Goal: Task Accomplishment & Management: Complete application form

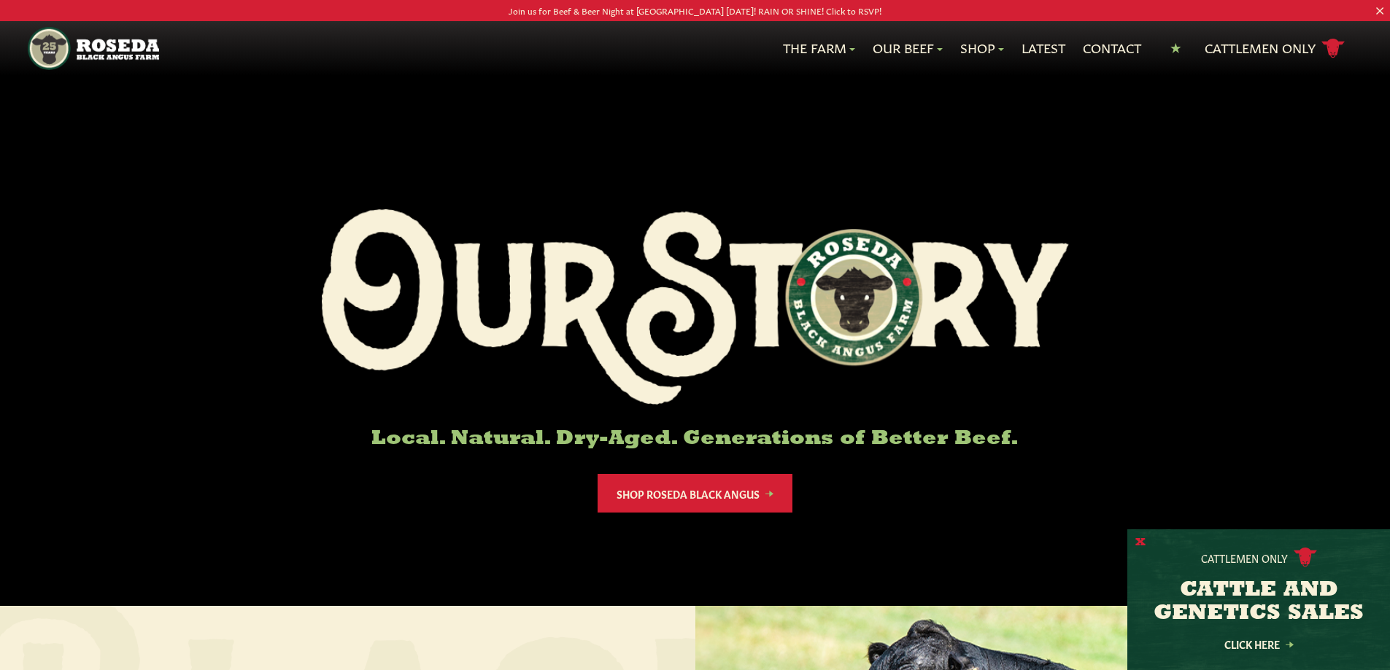
click at [1140, 543] on button "X" at bounding box center [1140, 542] width 10 height 15
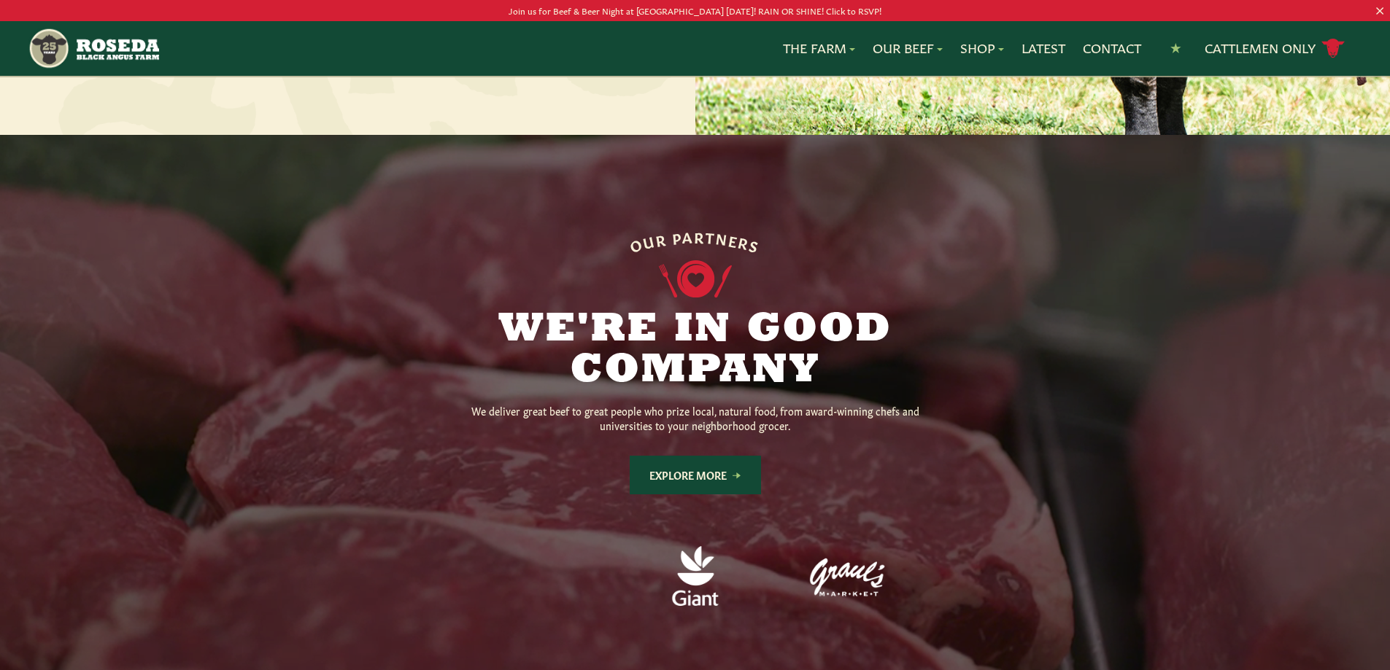
scroll to position [948, 0]
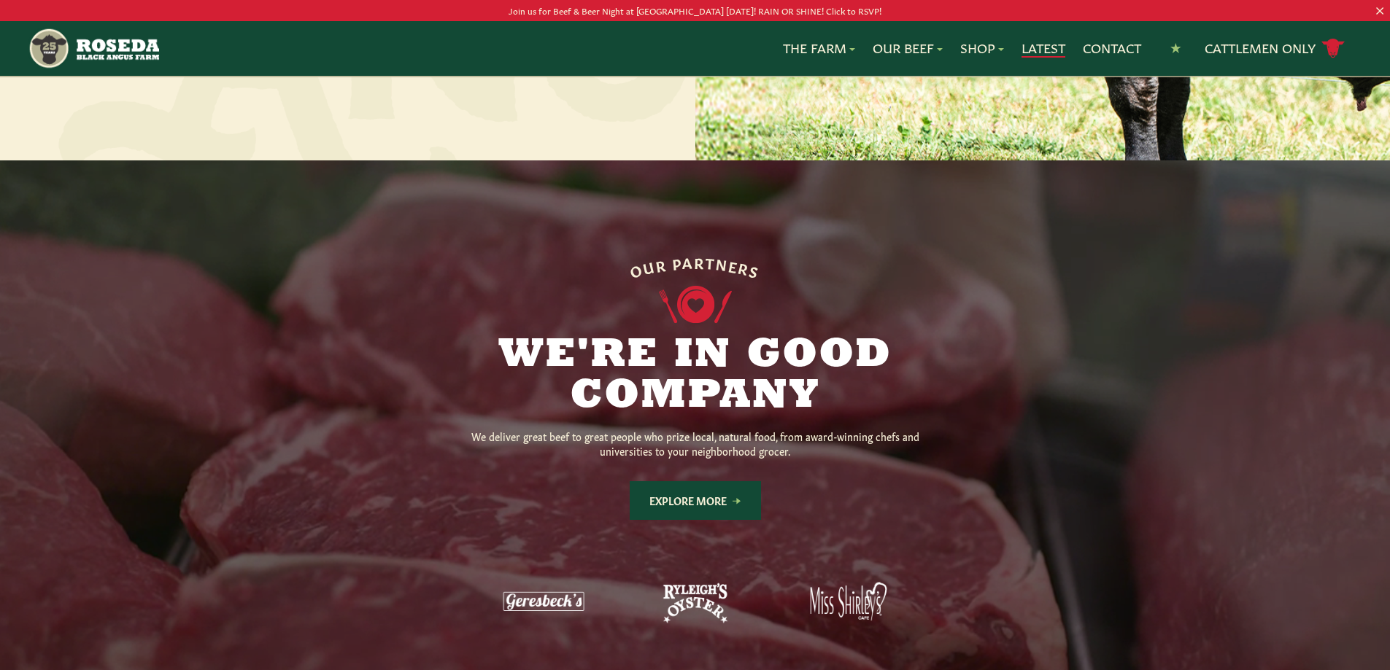
click at [1038, 42] on link "Latest" at bounding box center [1043, 48] width 44 height 19
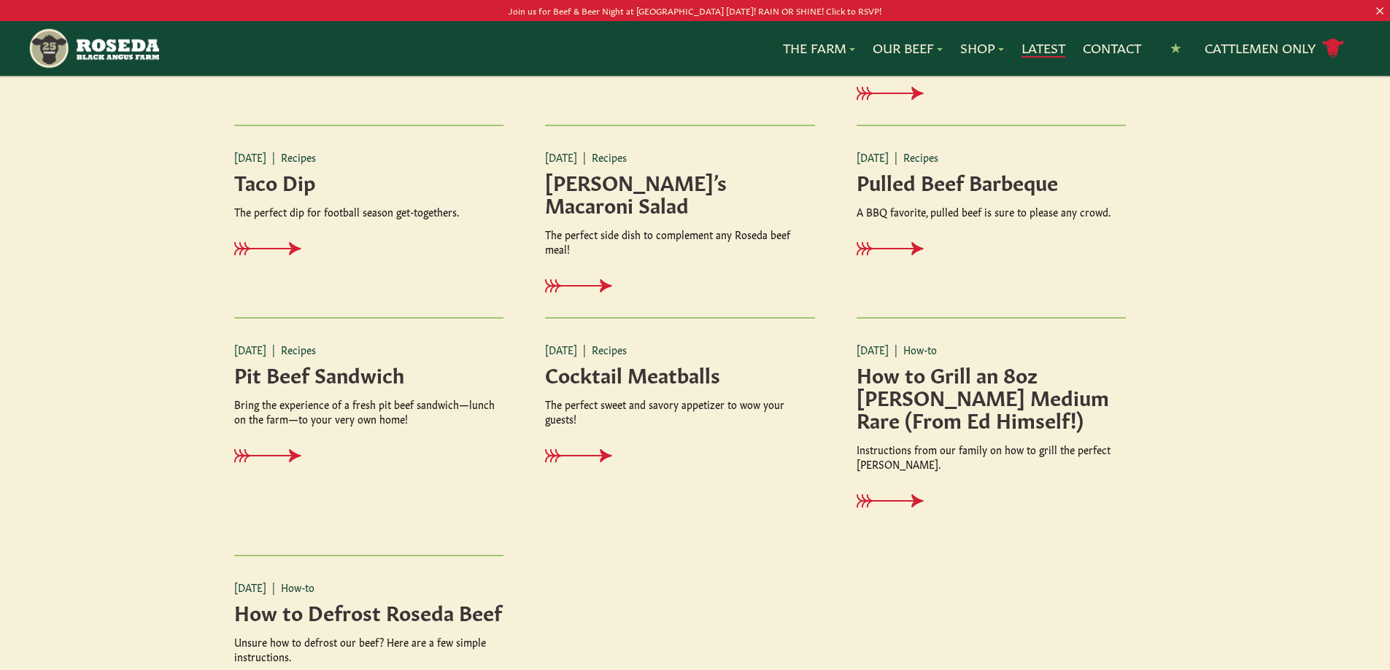
scroll to position [1678, 0]
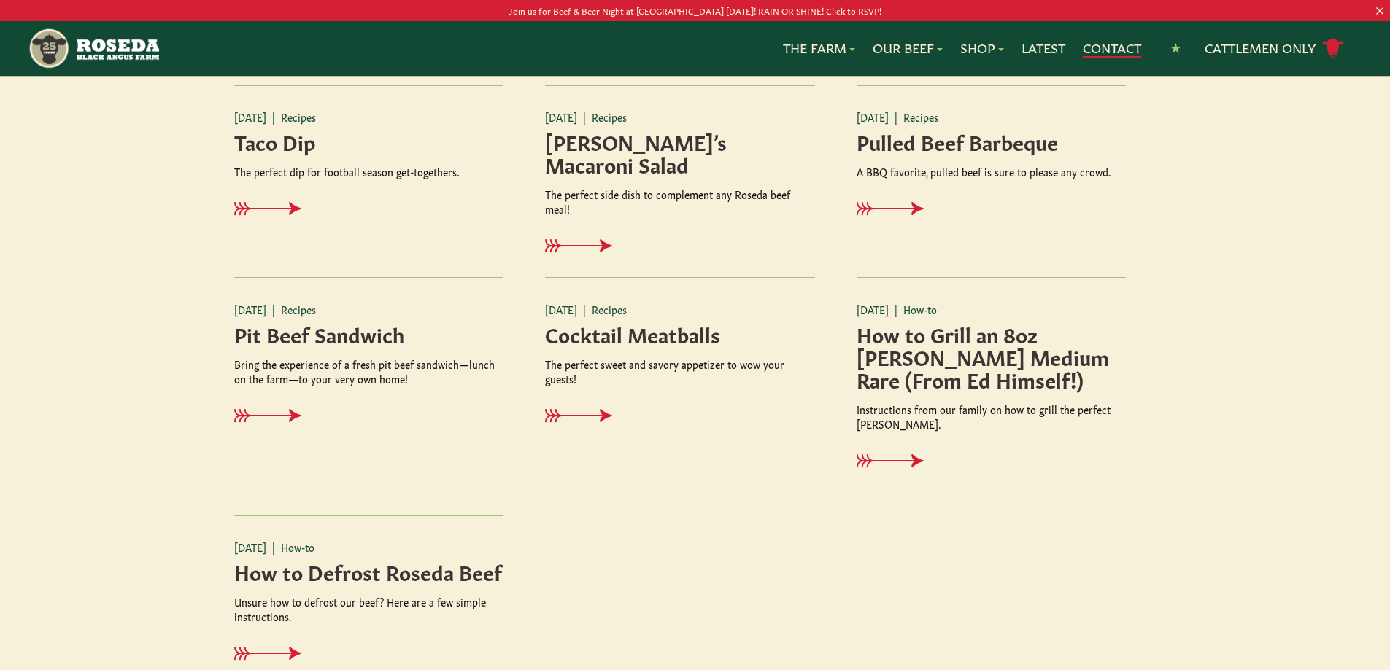
click at [1094, 52] on link "Contact" at bounding box center [1112, 48] width 58 height 19
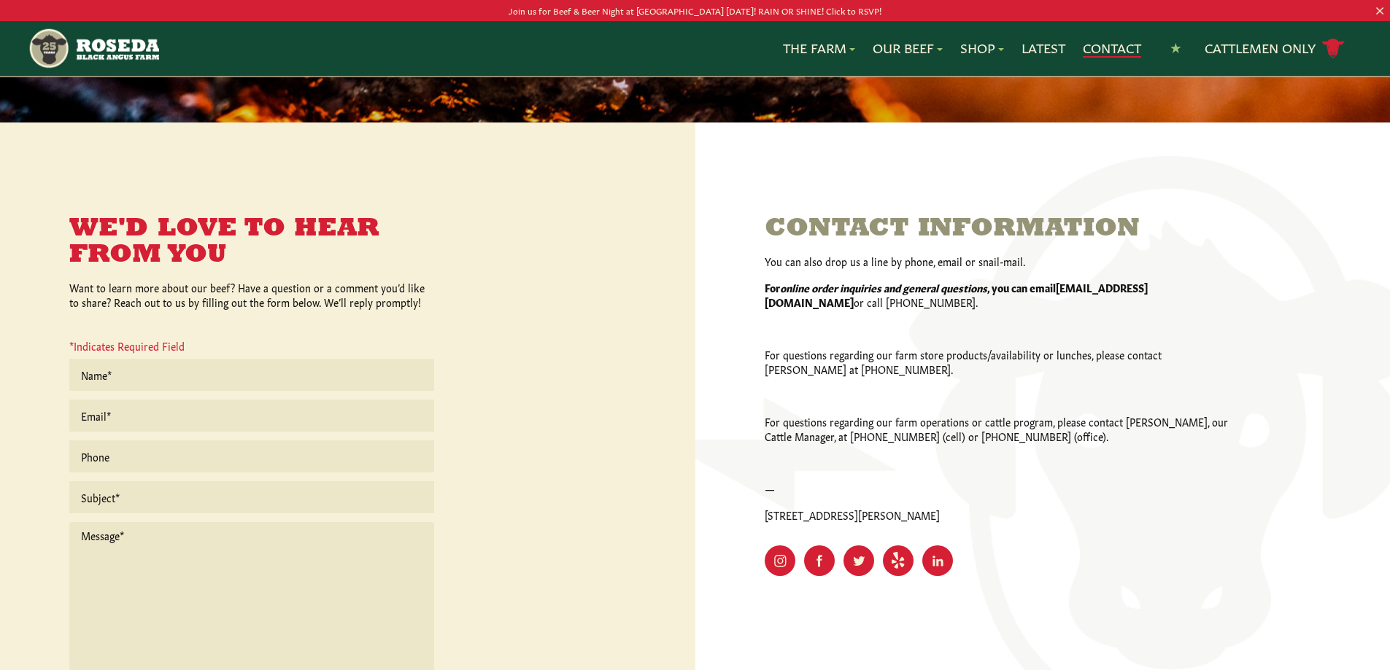
scroll to position [219, 0]
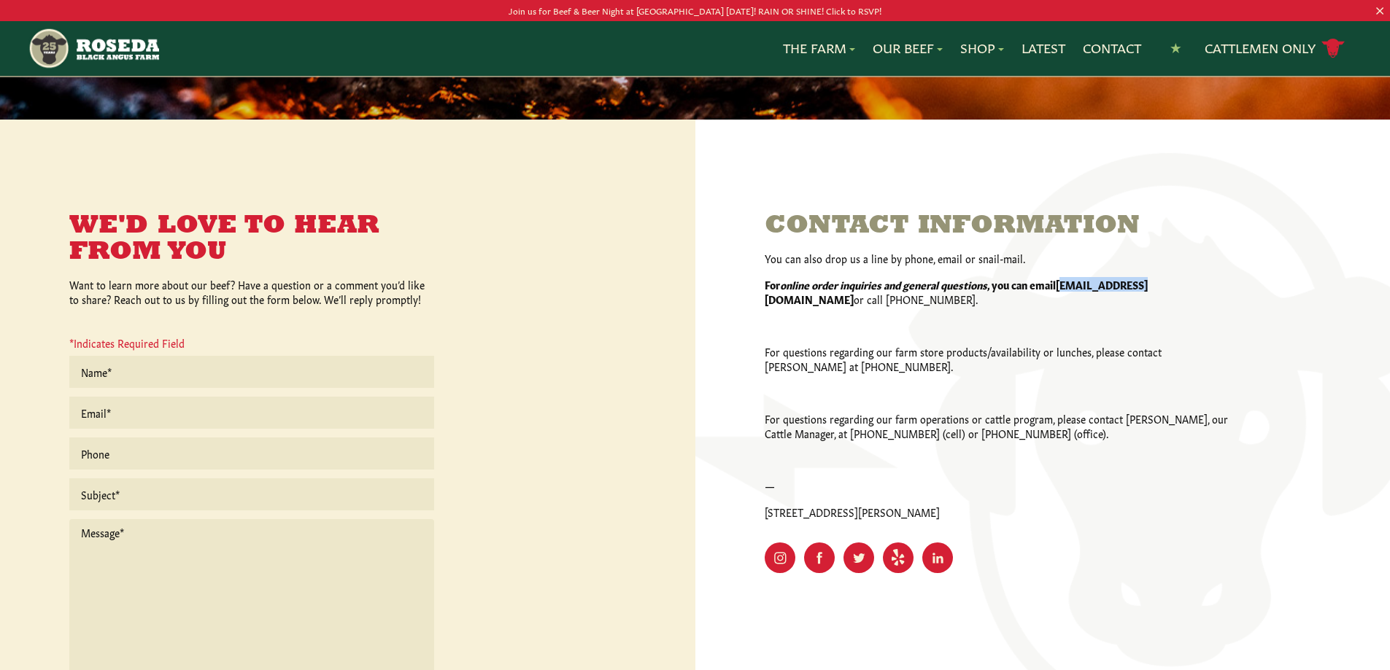
drag, startPoint x: 1072, startPoint y: 285, endPoint x: 1151, endPoint y: 291, distance: 79.7
click at [1148, 291] on strong "[EMAIL_ADDRESS][DOMAIN_NAME]" at bounding box center [956, 291] width 383 height 29
click at [1148, 288] on strong "[EMAIL_ADDRESS][DOMAIN_NAME]" at bounding box center [956, 291] width 383 height 29
drag, startPoint x: 1163, startPoint y: 284, endPoint x: 1065, endPoint y: 284, distance: 97.8
click at [1065, 284] on strong "[EMAIL_ADDRESS][DOMAIN_NAME]" at bounding box center [956, 291] width 383 height 29
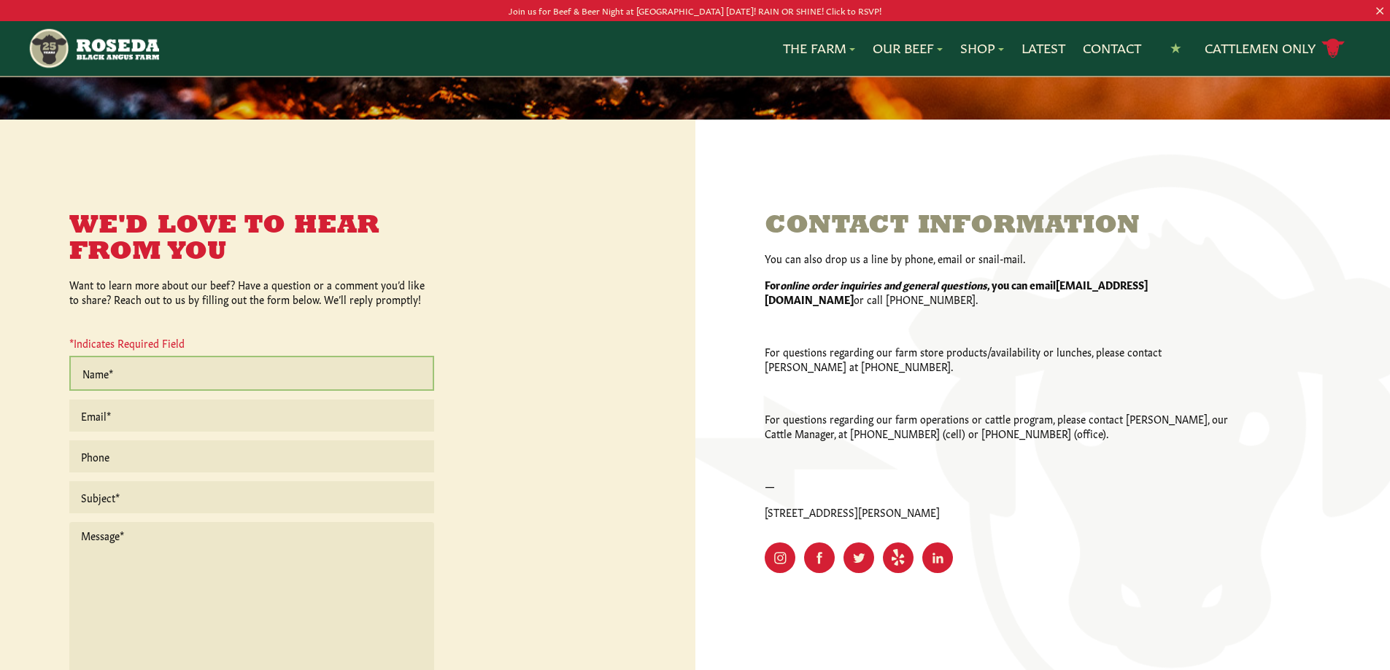
click at [166, 366] on input "text" at bounding box center [251, 373] width 365 height 35
type input "[PERSON_NAME]"
type input "[PERSON_NAME][EMAIL_ADDRESS][DOMAIN_NAME]"
type input "4103581800"
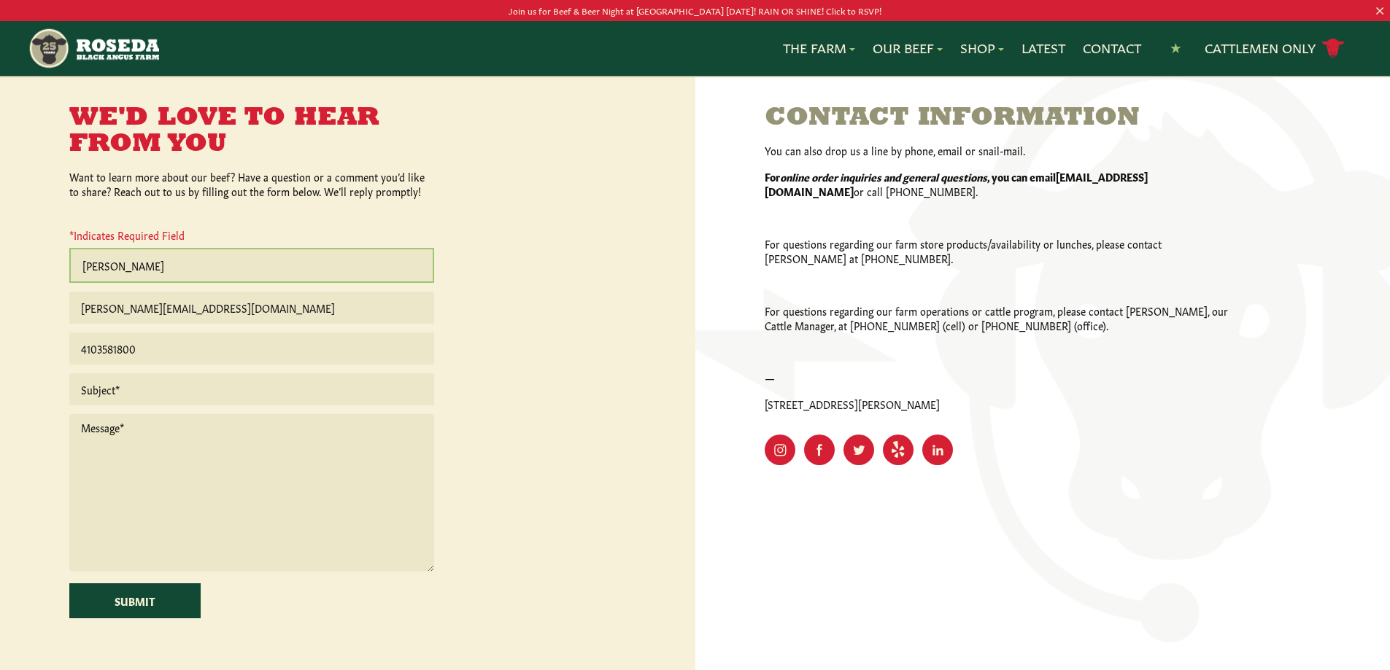
scroll to position [365, 0]
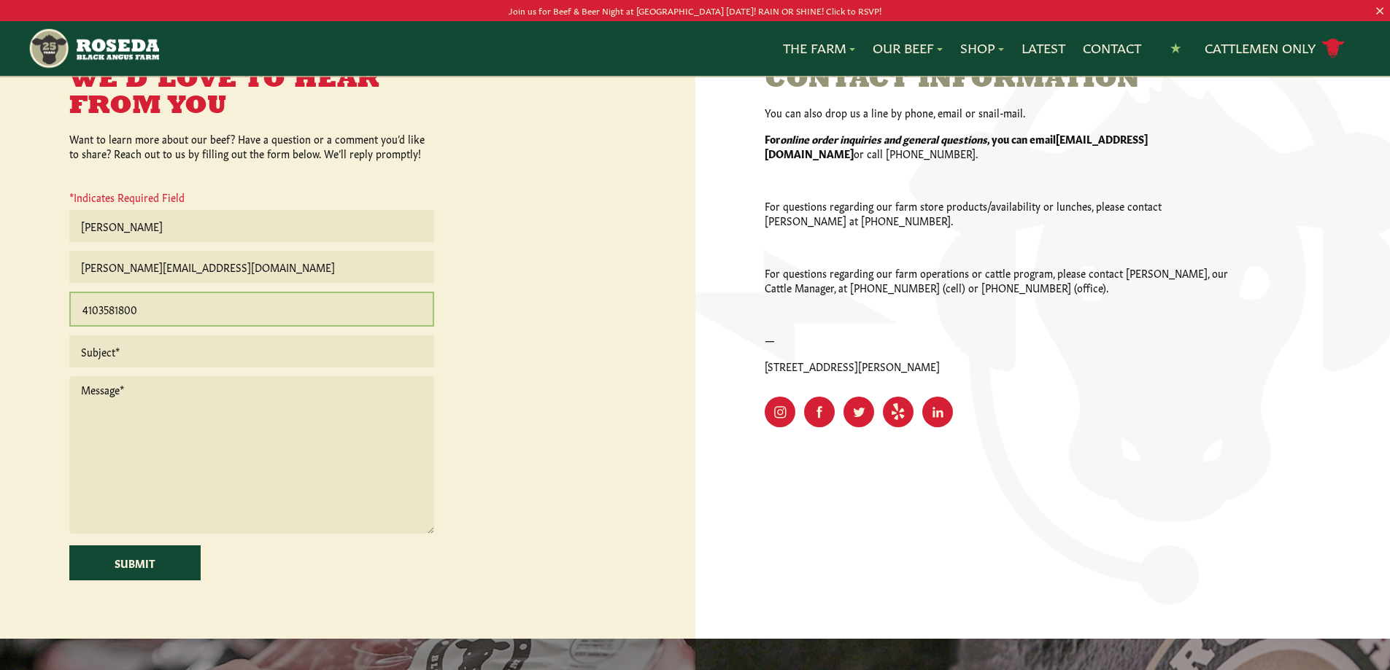
drag, startPoint x: 150, startPoint y: 313, endPoint x: 24, endPoint y: 301, distance: 126.1
click at [24, 301] on div "We'd Love to Hear From You Want to learn more about our beef? Have a question o…" at bounding box center [347, 306] width 695 height 665
click at [87, 352] on input "text" at bounding box center [251, 350] width 365 height 35
type input "Kosher"
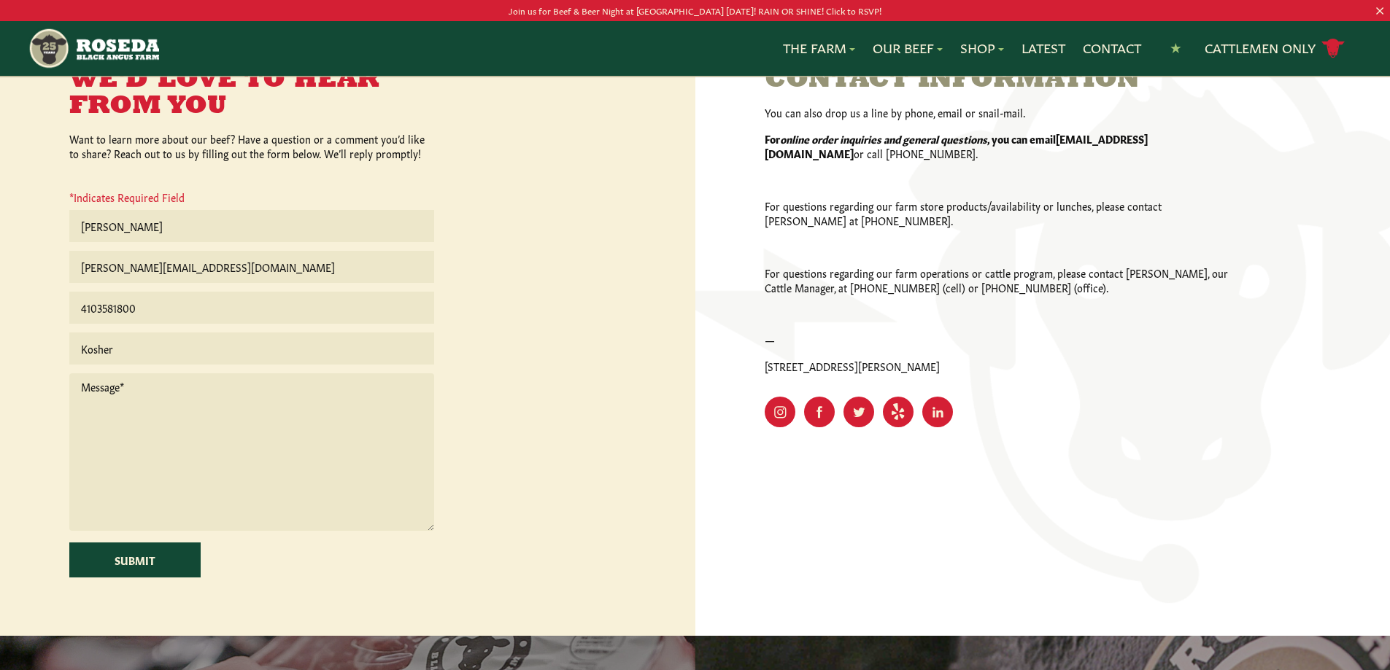
click at [128, 45] on img "Main Navigation" at bounding box center [93, 48] width 131 height 43
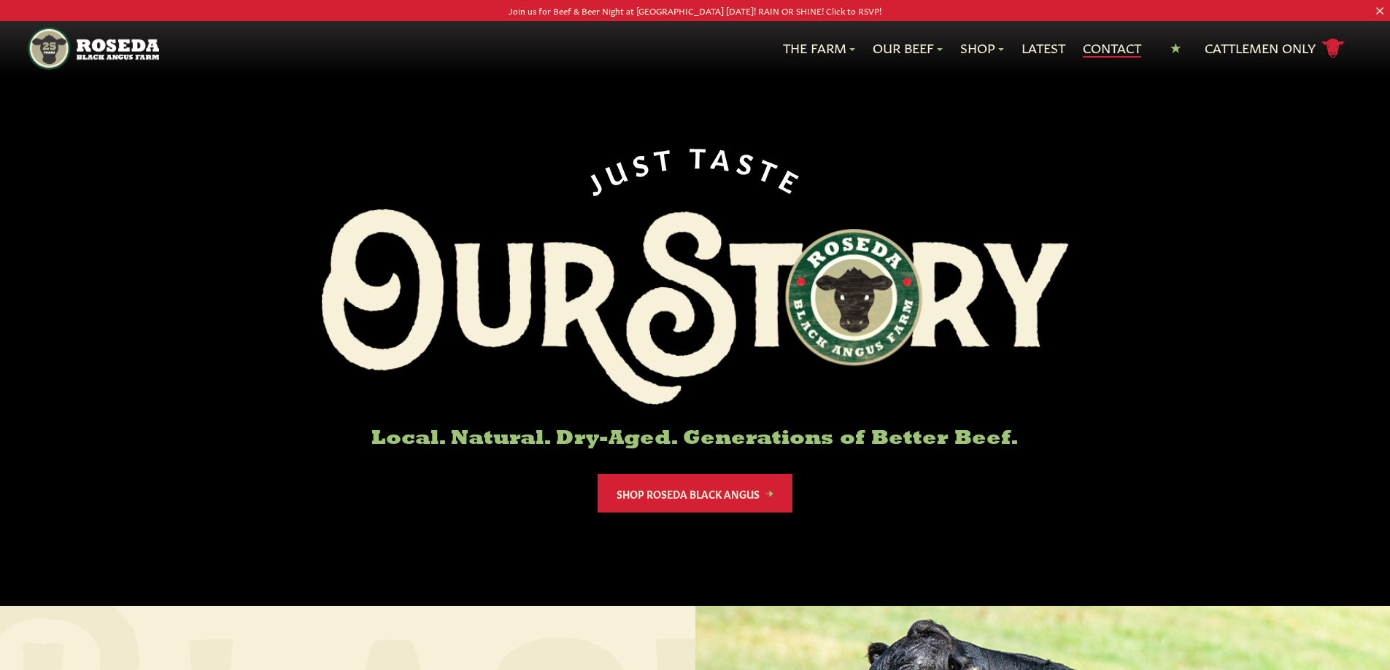
click at [1116, 46] on link "Contact" at bounding box center [1112, 48] width 58 height 19
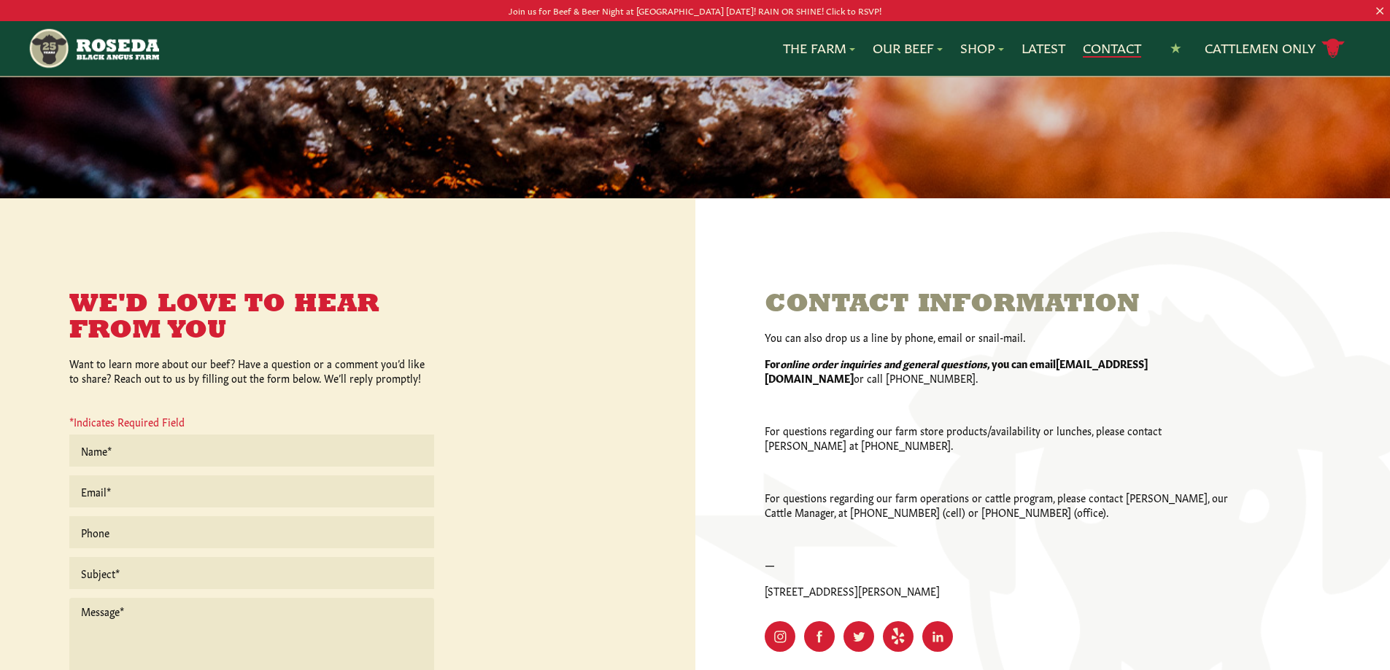
scroll to position [146, 0]
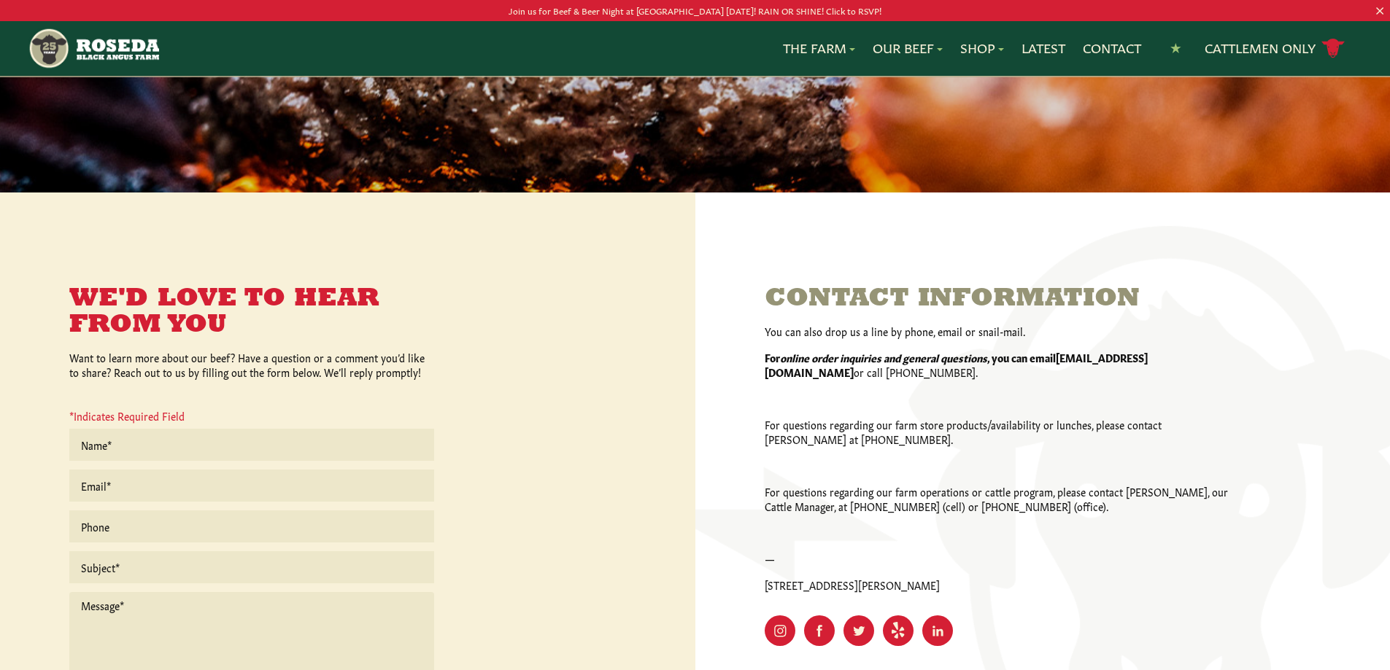
drag, startPoint x: 1065, startPoint y: 364, endPoint x: 1076, endPoint y: 367, distance: 11.3
click at [1066, 364] on strong "[EMAIL_ADDRESS][DOMAIN_NAME]" at bounding box center [956, 364] width 383 height 29
click at [152, 445] on input "text" at bounding box center [251, 446] width 365 height 35
type input "[PERSON_NAME]"
type input "[PERSON_NAME][EMAIL_ADDRESS][DOMAIN_NAME]"
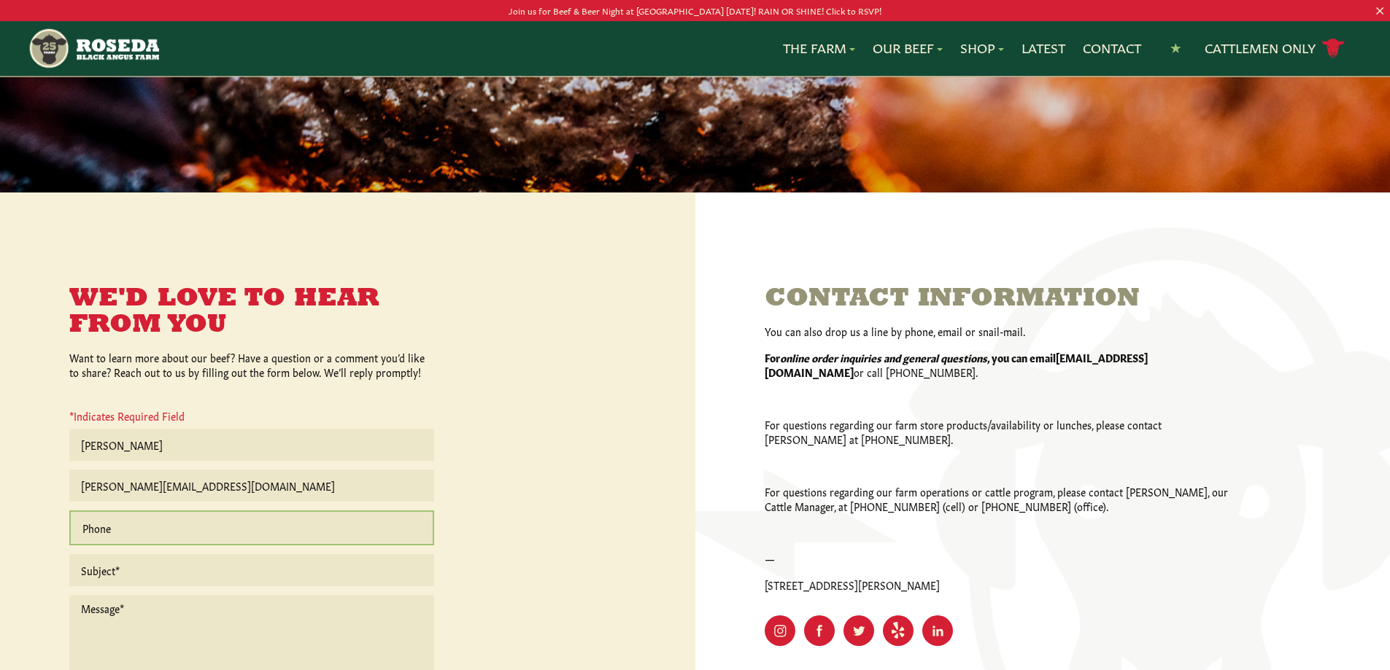
type input "4103581800"
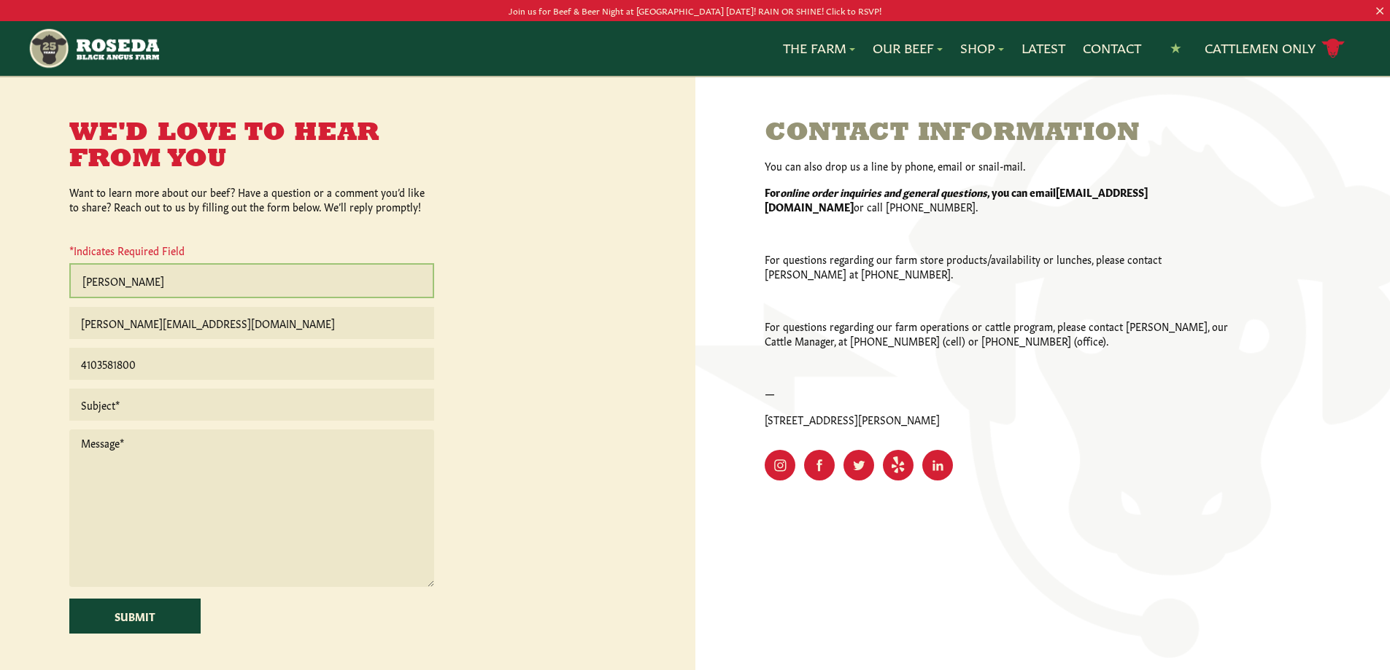
scroll to position [365, 0]
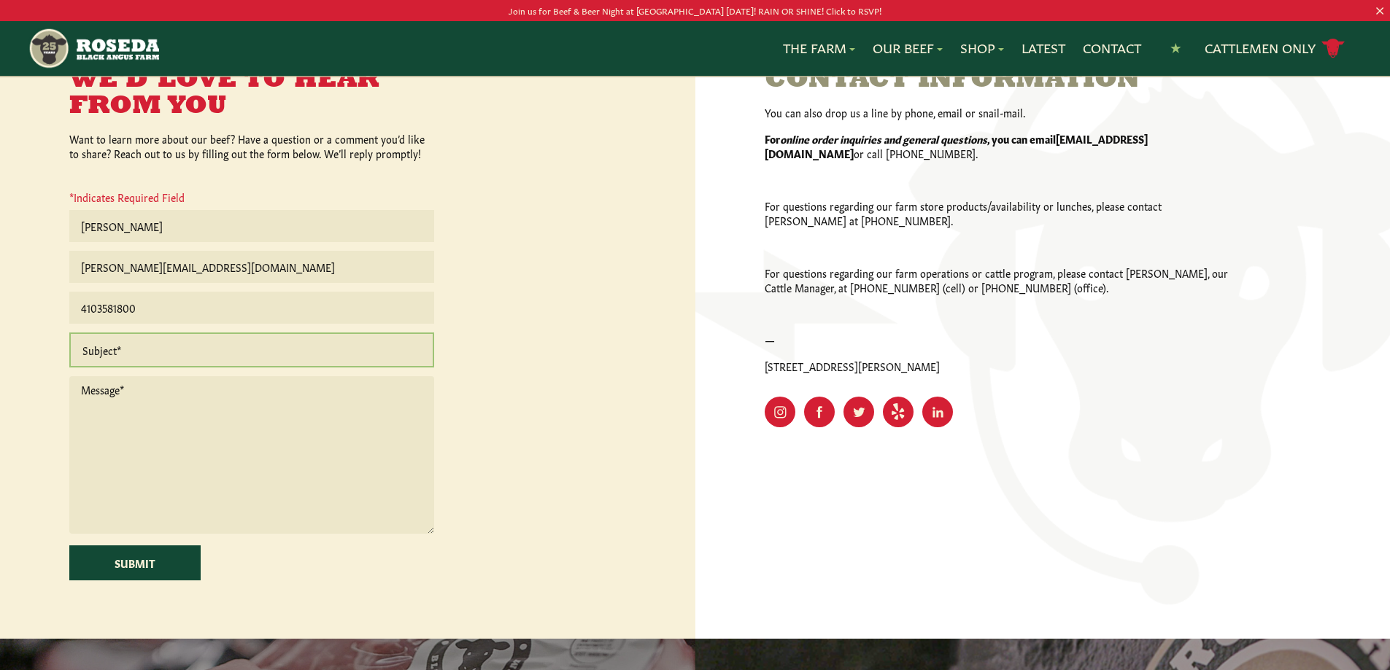
click at [120, 355] on input "text" at bounding box center [251, 350] width 365 height 35
type input "Kosher Beef"
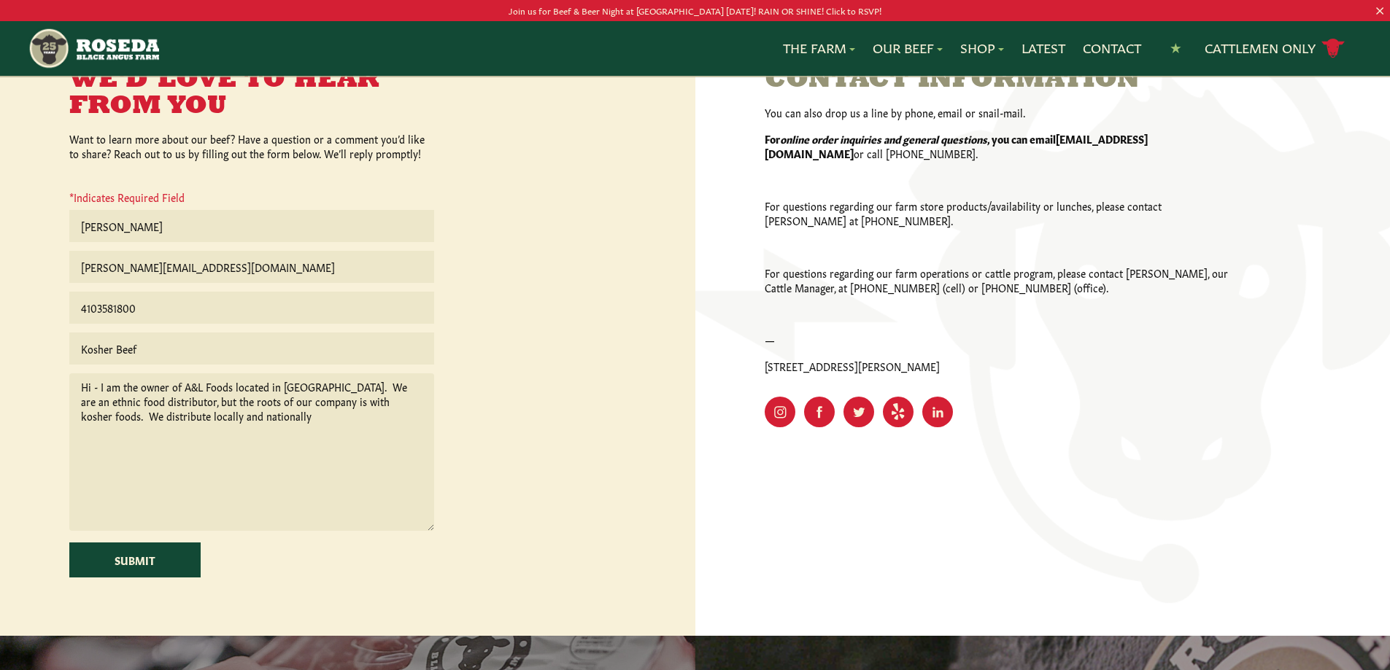
drag, startPoint x: 159, startPoint y: 403, endPoint x: 382, endPoint y: 402, distance: 223.2
click at [382, 402] on textarea "Hi - I am the owner of A&L Foods located in [GEOGRAPHIC_DATA]. We are an ethnic…" at bounding box center [251, 453] width 365 height 158
click at [147, 417] on textarea "Hi - I am the owner of A&L Foods located in [GEOGRAPHIC_DATA]. We are an ethnic…" at bounding box center [251, 453] width 365 height 158
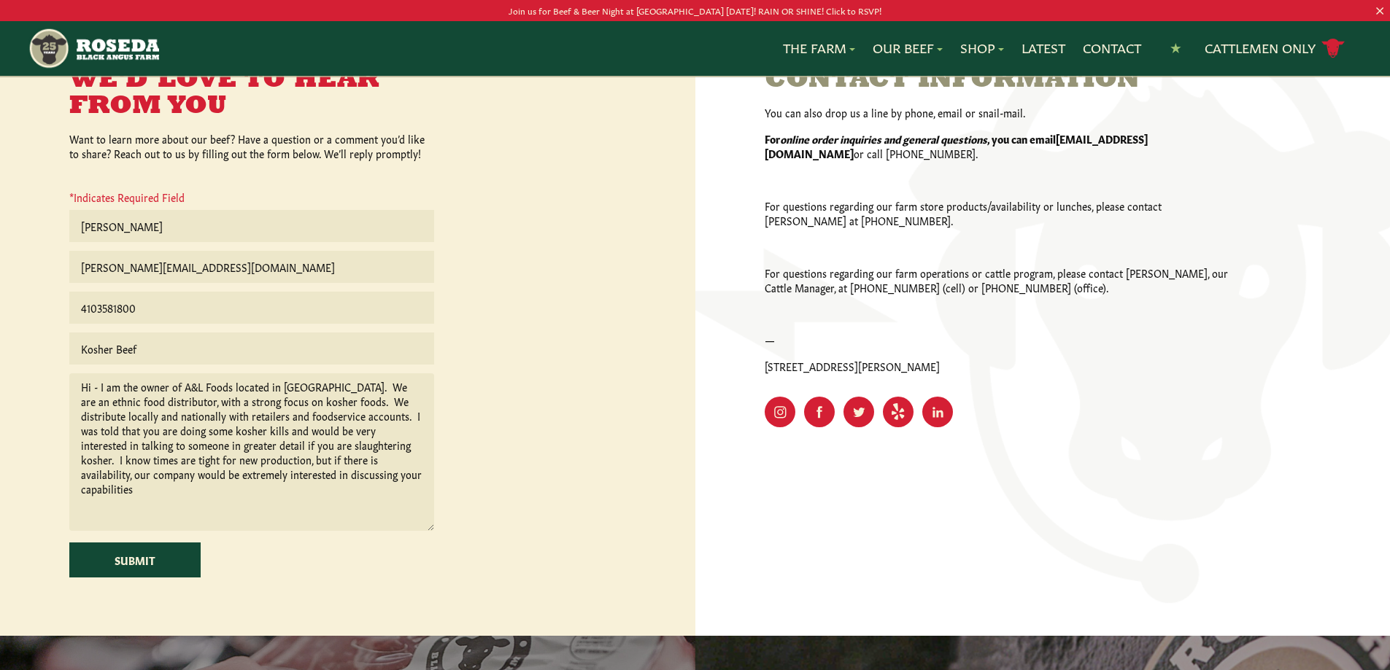
click at [412, 416] on textarea "Hi - I am the owner of A&L Foods located in [GEOGRAPHIC_DATA]. We are an ethnic…" at bounding box center [251, 453] width 365 height 158
click at [95, 430] on textarea "Hi - I am the owner of A&L Foods located in [GEOGRAPHIC_DATA]. We are an ethnic…" at bounding box center [251, 453] width 365 height 158
click at [96, 433] on textarea "Hi - I am the owner of A&L Foods located in [GEOGRAPHIC_DATA]. We are an ethnic…" at bounding box center [251, 453] width 365 height 158
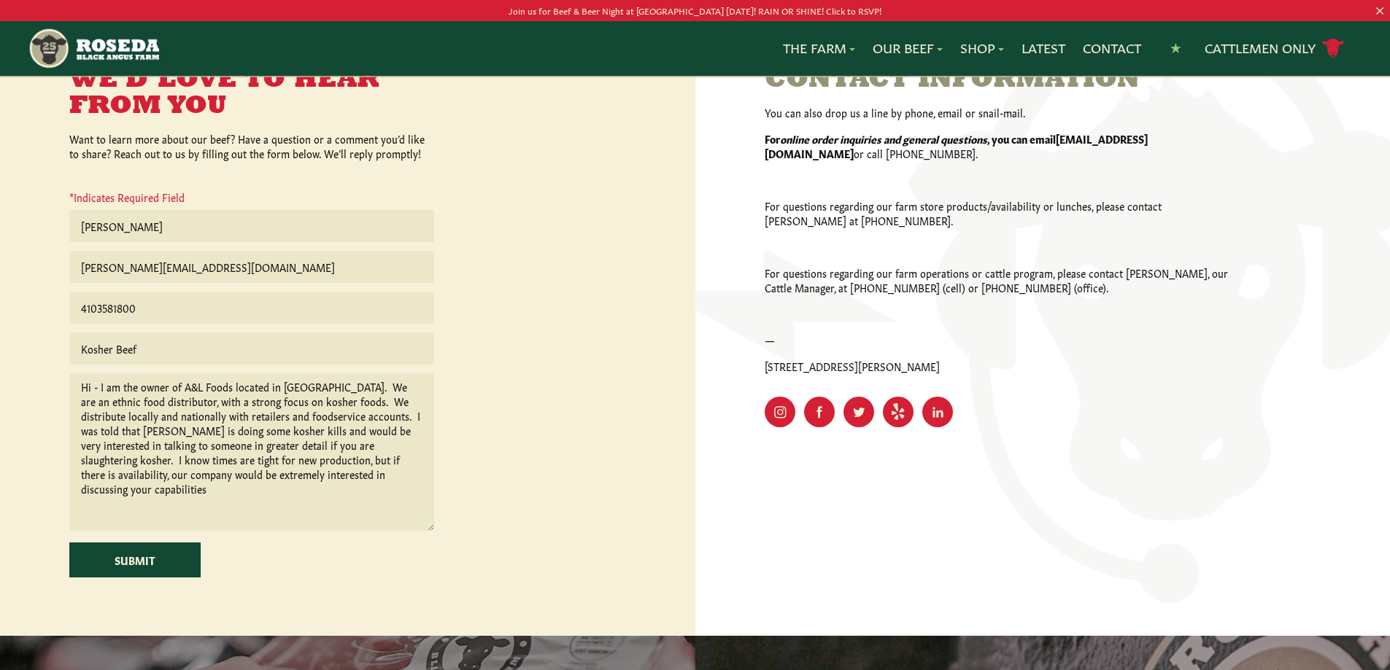
click at [522, 480] on div "We'd Love to Hear From You Want to learn more about our beef? Have a question o…" at bounding box center [347, 305] width 695 height 662
click at [255, 433] on textarea "Hi - I am the owner of A&L Foods located in [GEOGRAPHIC_DATA]. We are an ethnic…" at bounding box center [251, 453] width 365 height 158
click at [5, 372] on div "We'd Love to Hear From You Want to learn more about our beef? Have a question o…" at bounding box center [347, 305] width 695 height 662
drag, startPoint x: 101, startPoint y: 460, endPoint x: 209, endPoint y: 461, distance: 108.0
click at [209, 461] on textarea "Hi - I am the owner of A&L Foods located in [GEOGRAPHIC_DATA]. We are an ethnic…" at bounding box center [251, 453] width 365 height 158
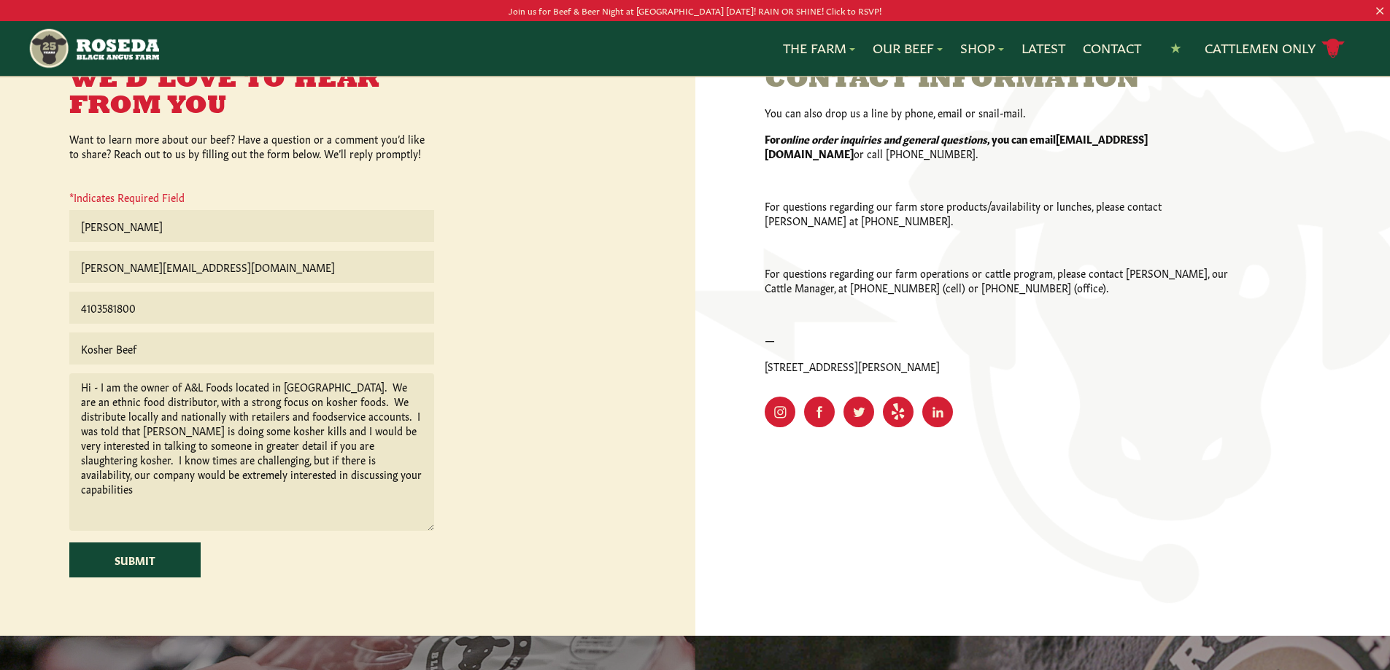
click at [29, 453] on div "We'd Love to Hear From You Want to learn more about our beef? Have a question o…" at bounding box center [347, 305] width 695 height 662
click at [260, 479] on textarea "Hi - I am the owner of A&L Foods located in [GEOGRAPHIC_DATA]. We are an ethnic…" at bounding box center [251, 453] width 365 height 158
click at [265, 474] on textarea "Hi - I am the owner of A&L Foods located in [GEOGRAPHIC_DATA]. We are an ethnic…" at bounding box center [251, 453] width 365 height 158
drag, startPoint x: 112, startPoint y: 560, endPoint x: 325, endPoint y: 586, distance: 214.6
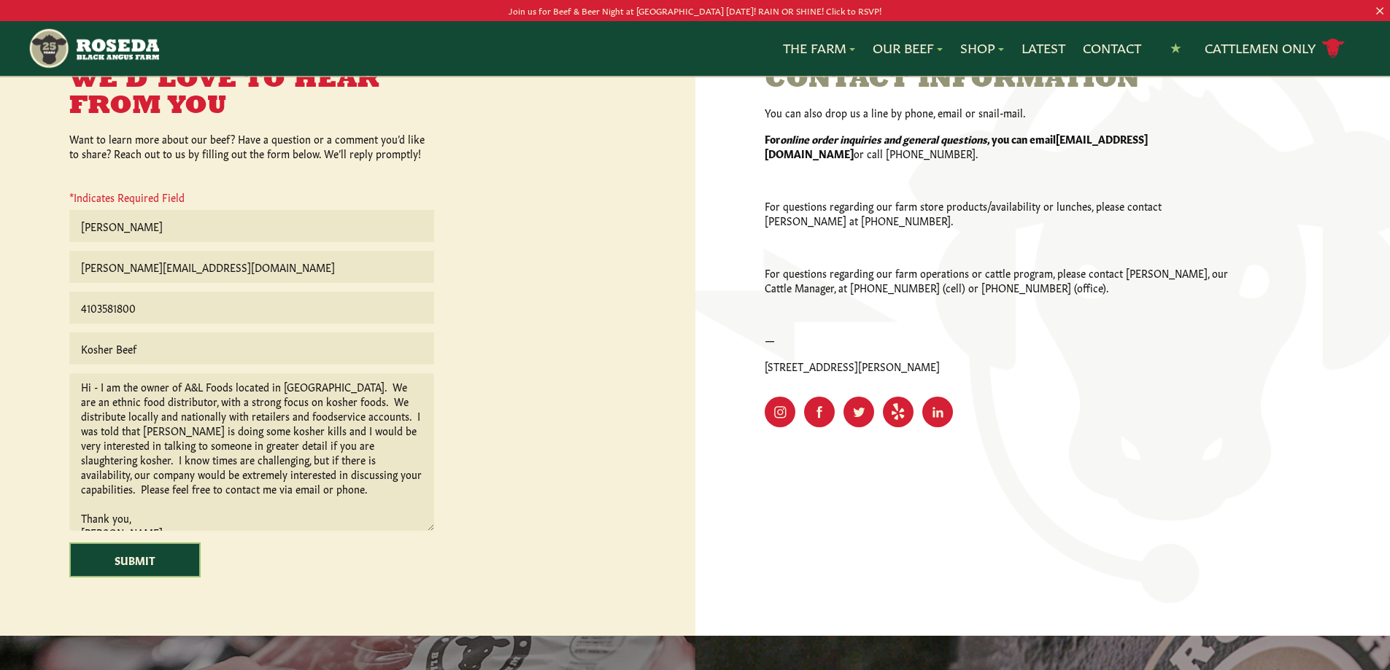
click at [329, 587] on div "We'd Love to Hear From You Want to learn more about our beef? Have a question o…" at bounding box center [347, 305] width 695 height 662
click at [304, 478] on textarea "Hi - I am the owner of A&L Foods located in [GEOGRAPHIC_DATA]. We are an ethnic…" at bounding box center [251, 453] width 365 height 158
type textarea "Hi - I am the owner of A&L Foods located in [GEOGRAPHIC_DATA]. We are an ethnic…"
click at [109, 556] on input "Submit" at bounding box center [134, 560] width 131 height 35
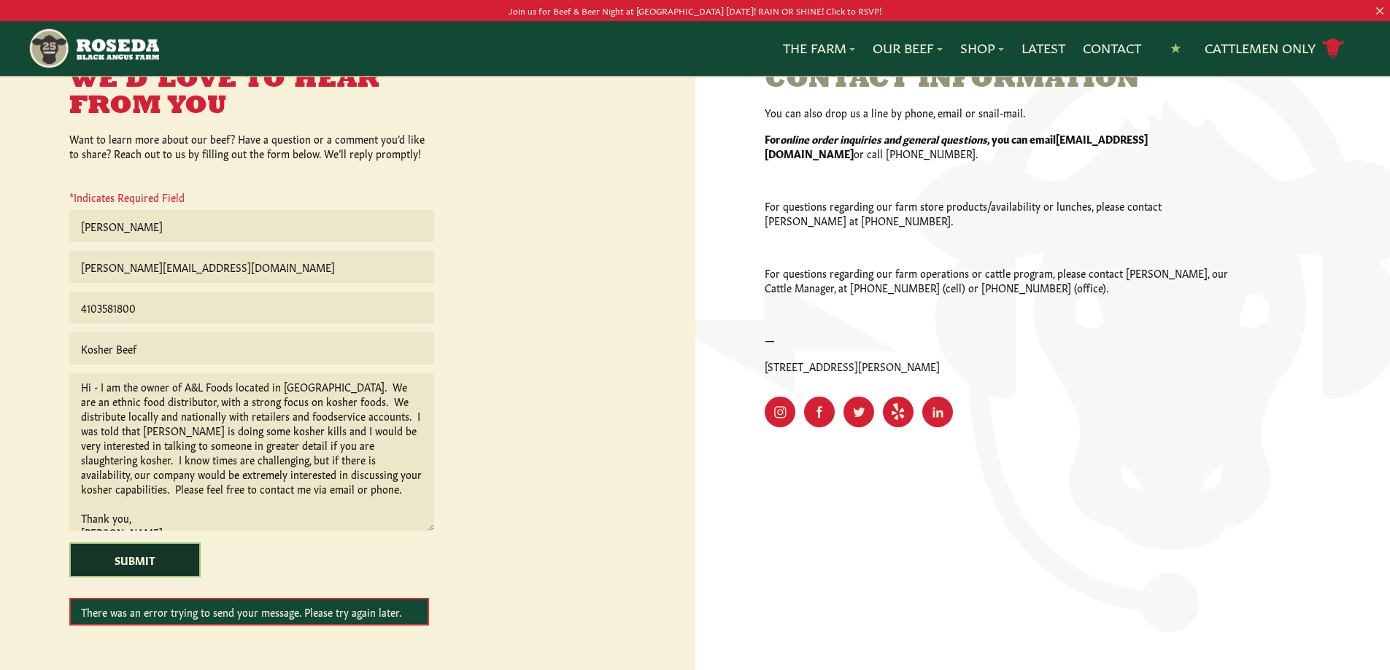
click at [117, 553] on input "Submit" at bounding box center [134, 560] width 131 height 35
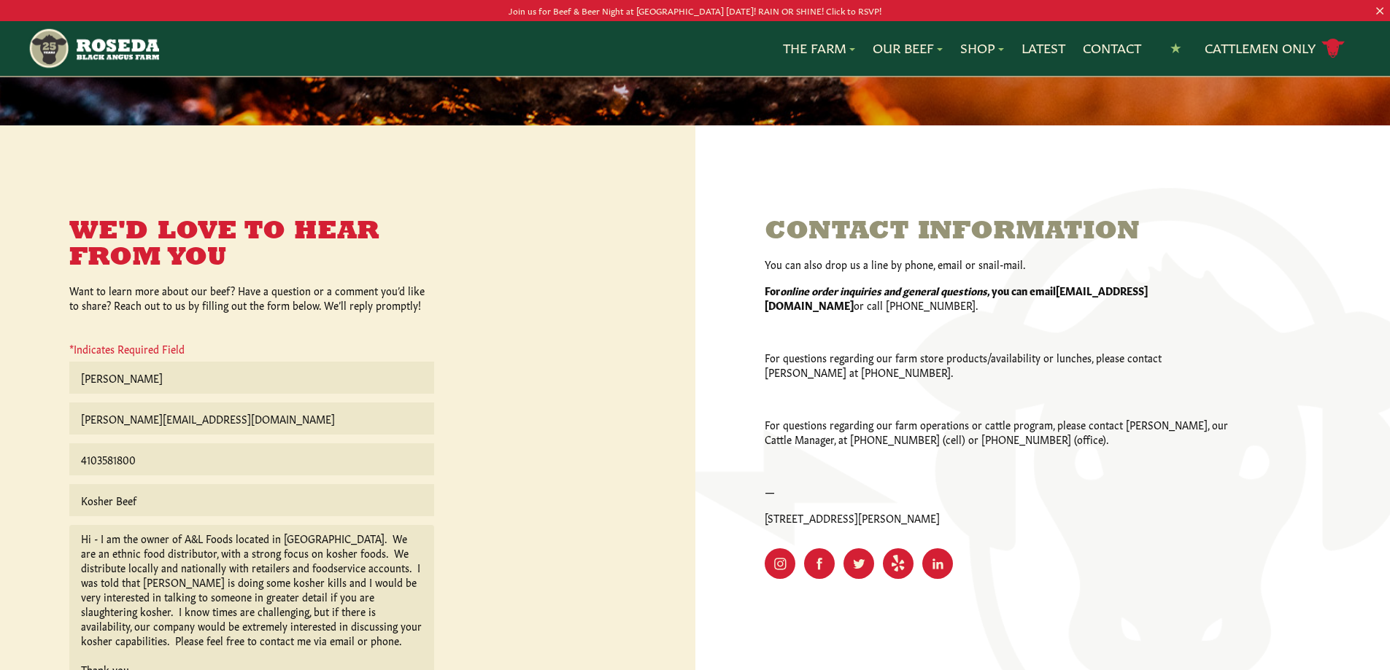
scroll to position [219, 0]
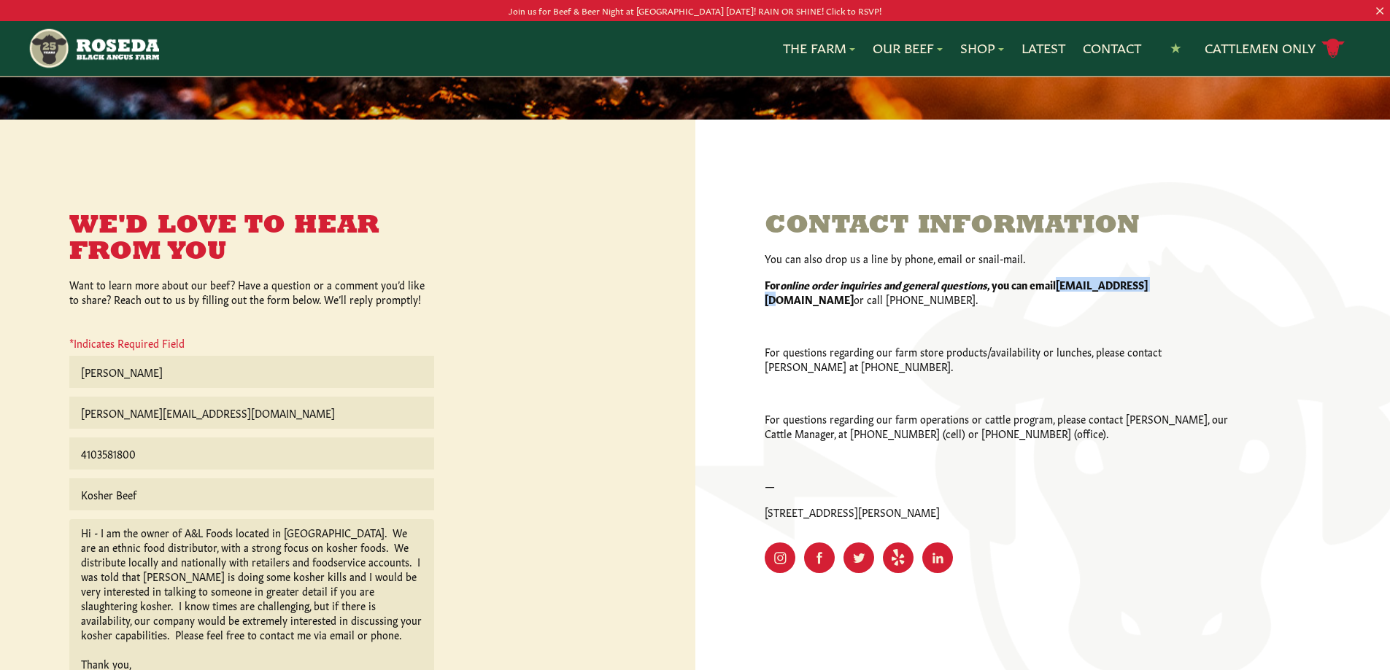
drag, startPoint x: 1065, startPoint y: 285, endPoint x: 1164, endPoint y: 288, distance: 98.5
click at [1148, 288] on strong "[EMAIL_ADDRESS][DOMAIN_NAME]" at bounding box center [956, 291] width 383 height 29
copy strong "[EMAIL_ADDRESS][DOMAIN_NAME]"
